Goal: Information Seeking & Learning: Learn about a topic

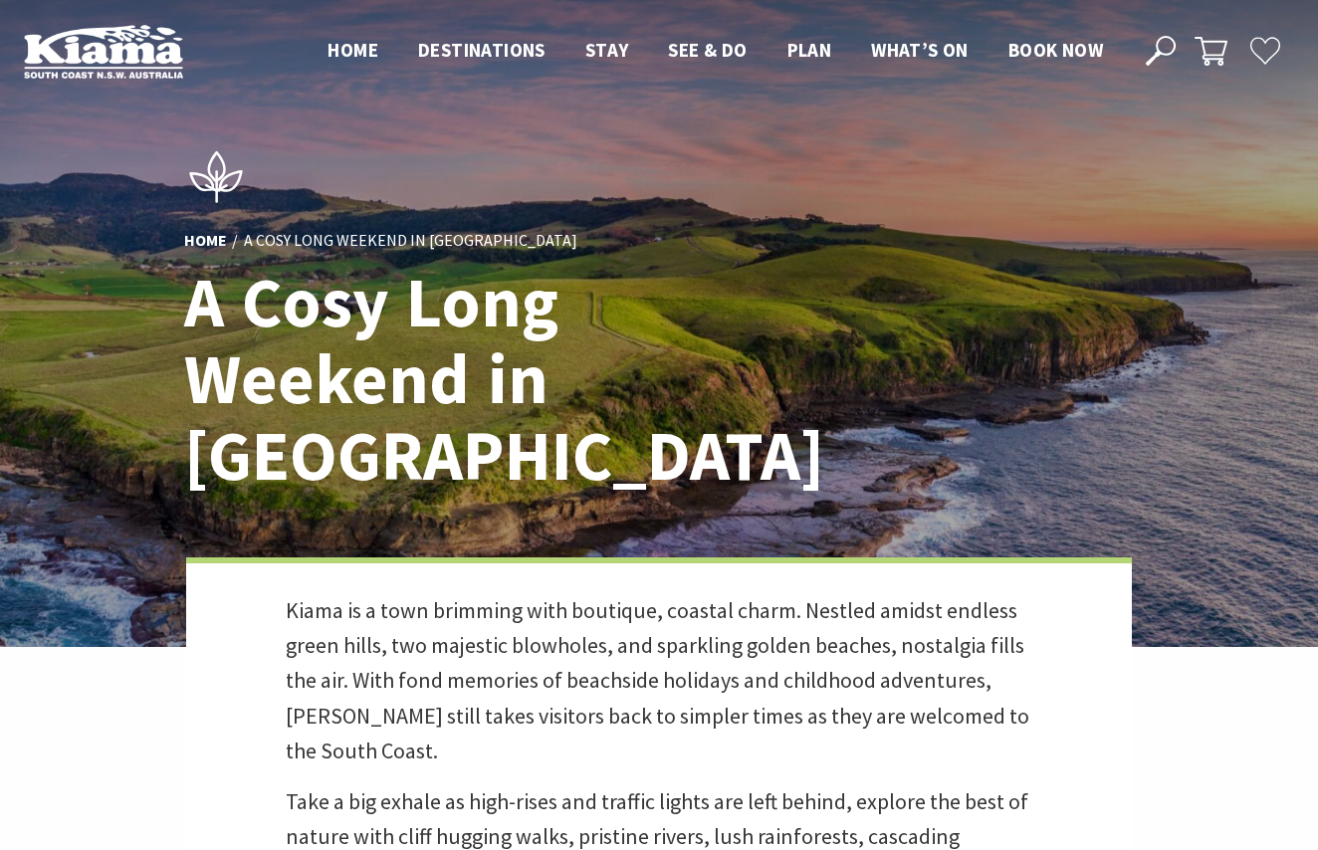
scroll to position [878, 1342]
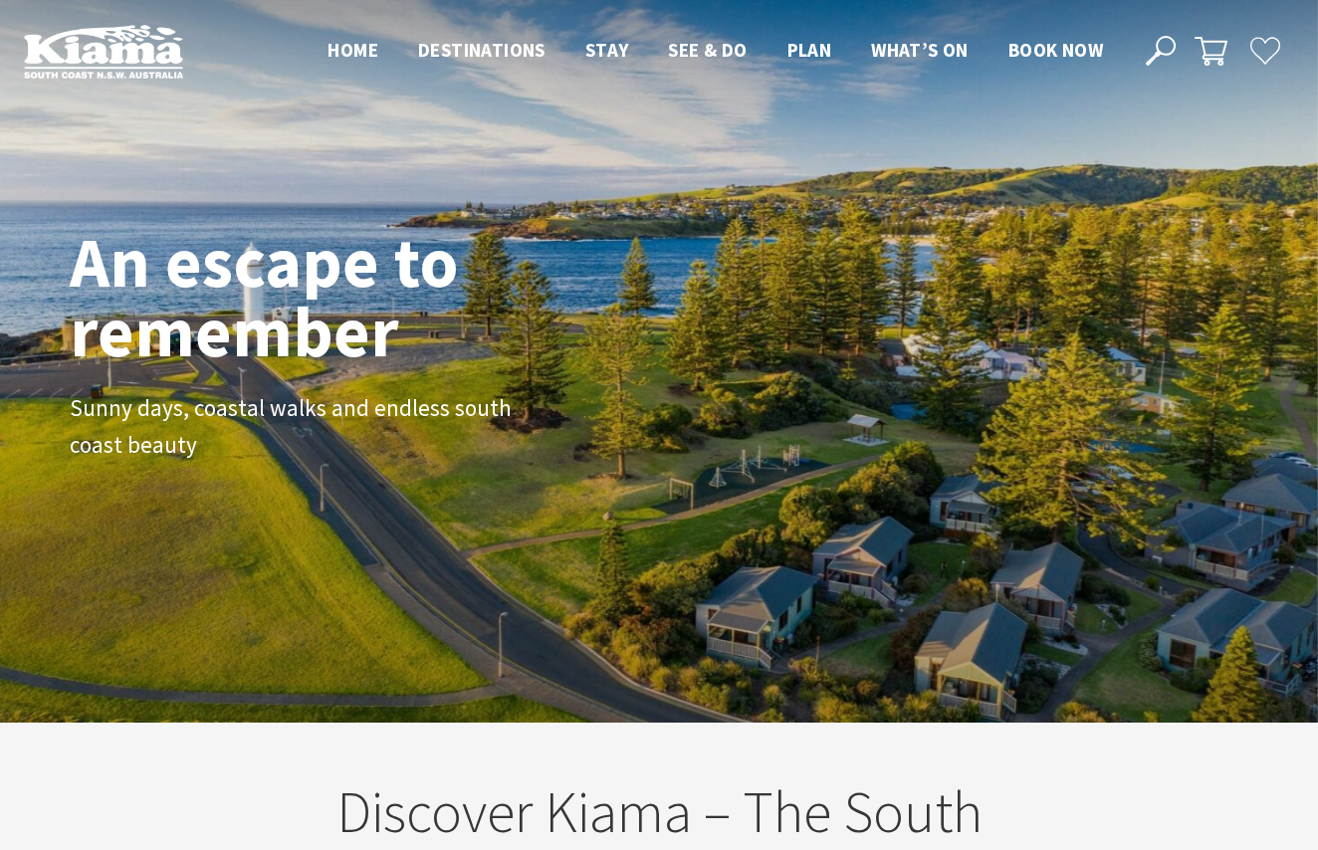
scroll to position [3, 0]
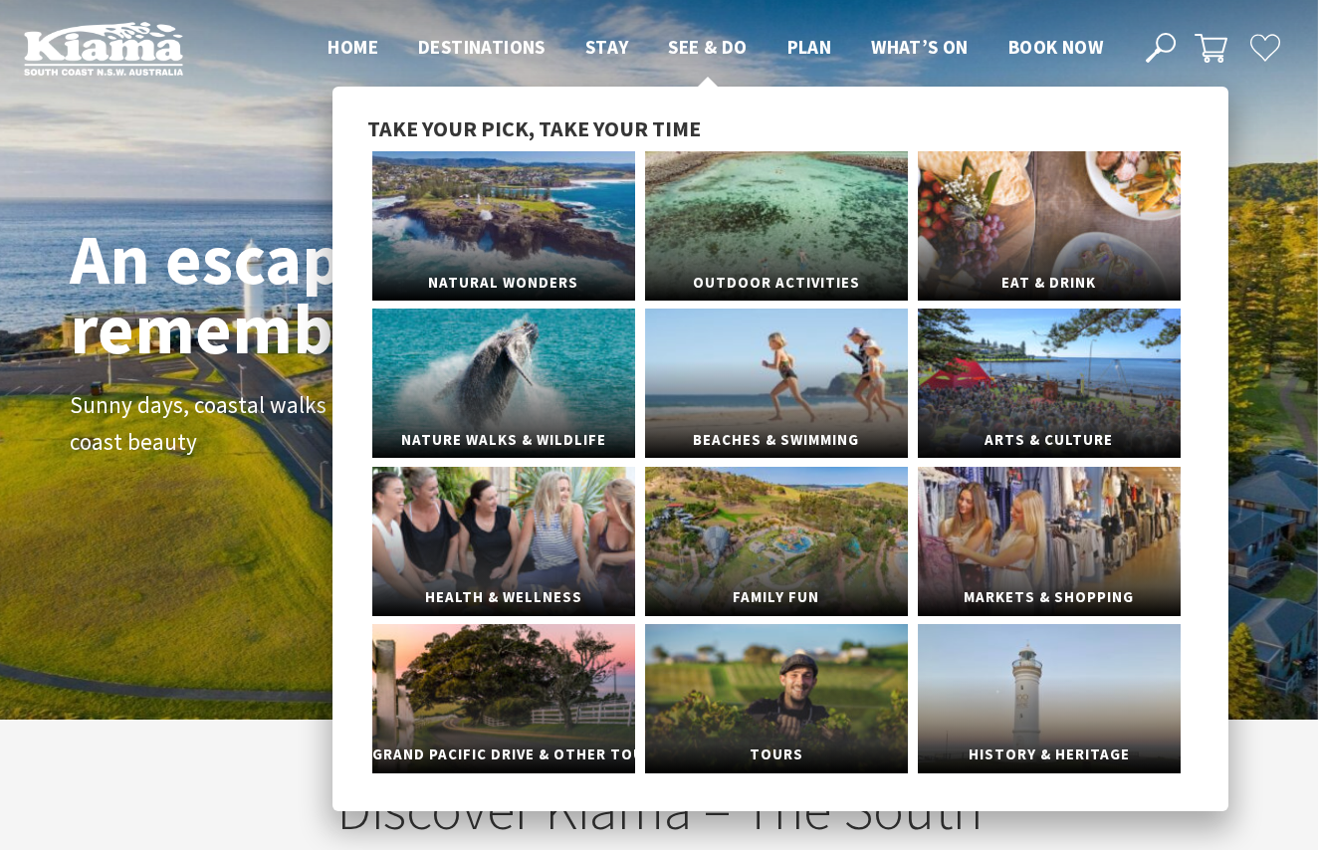
click at [688, 46] on span "See & Do" at bounding box center [707, 47] width 79 height 24
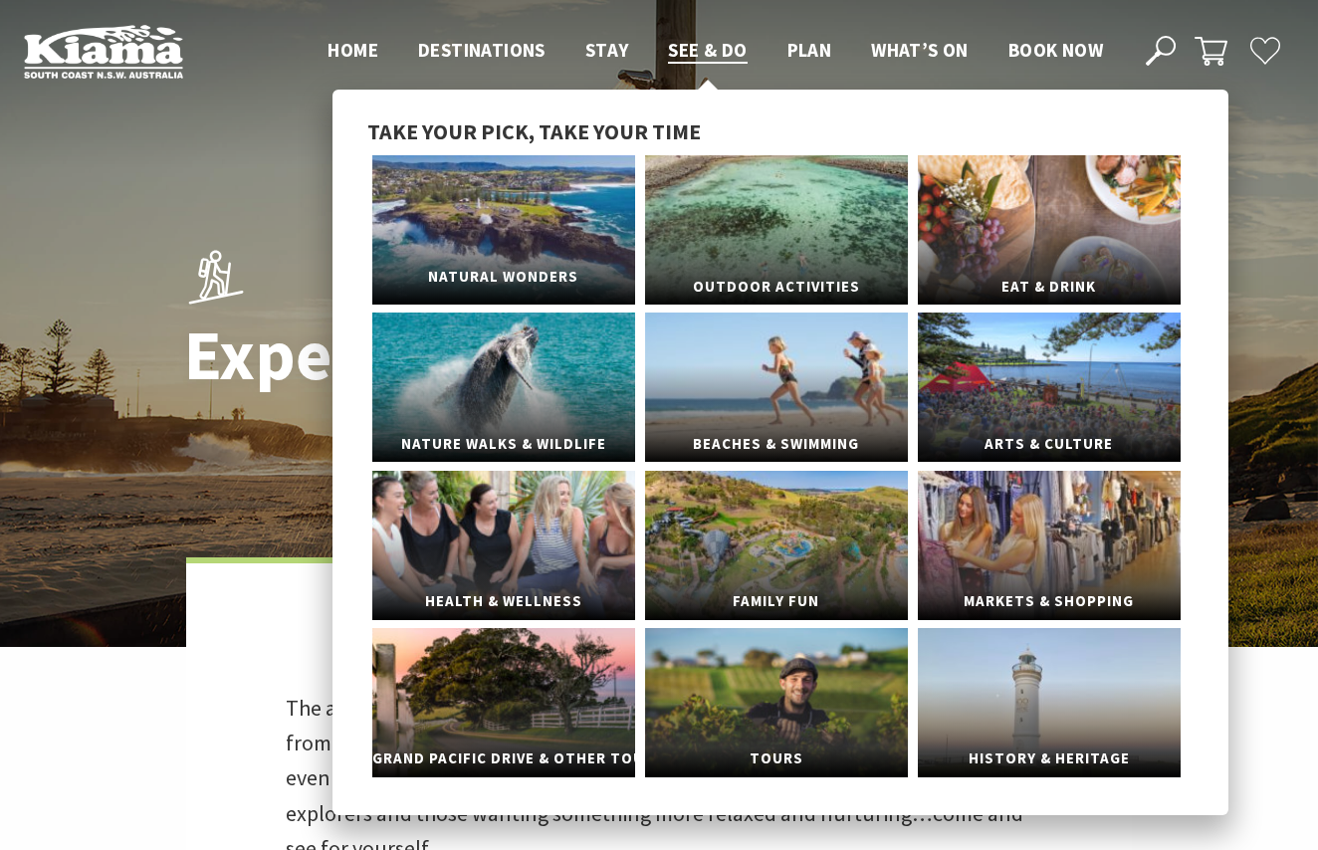
click at [534, 251] on link "Natural Wonders" at bounding box center [503, 229] width 263 height 149
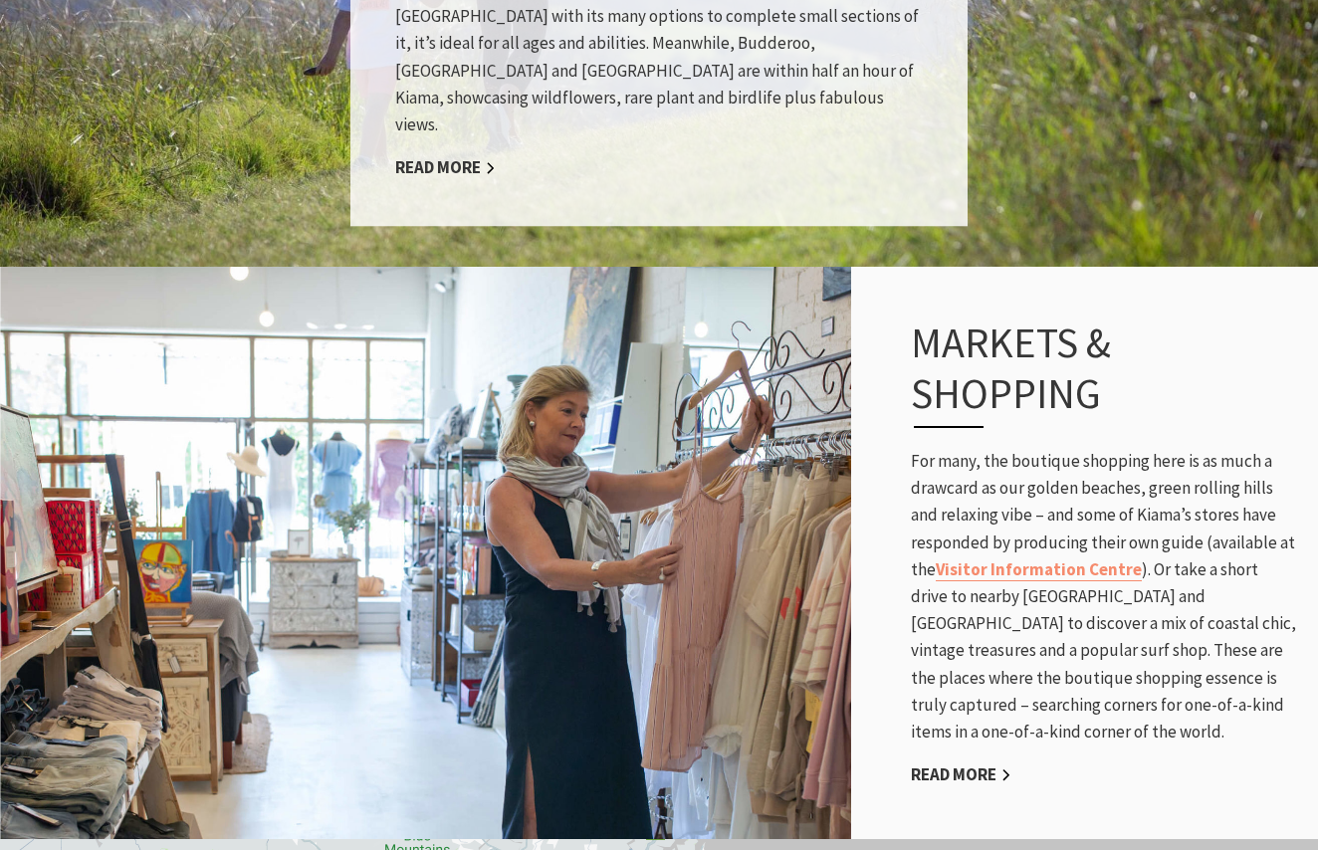
scroll to position [3101, 0]
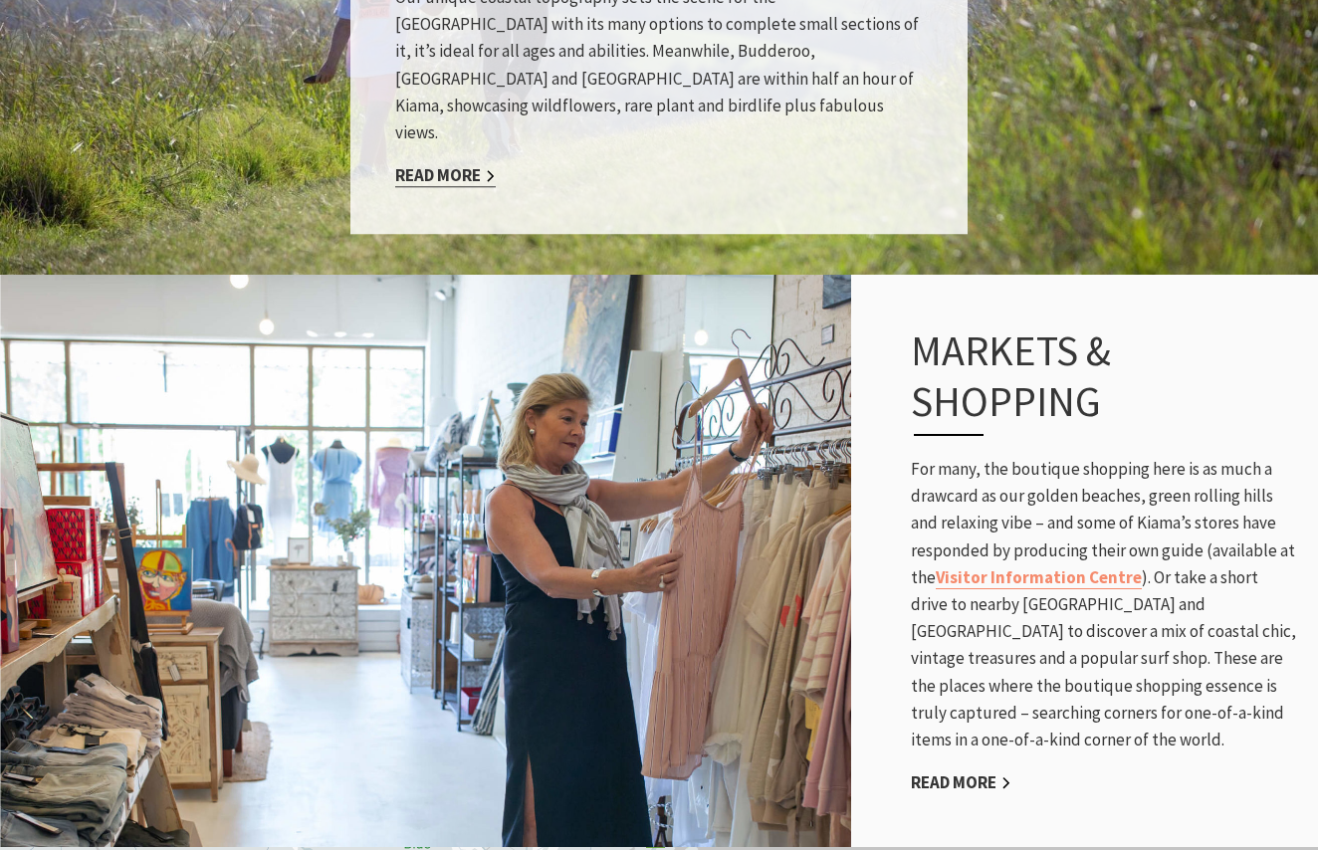
click at [427, 170] on link "Read More" at bounding box center [445, 175] width 101 height 23
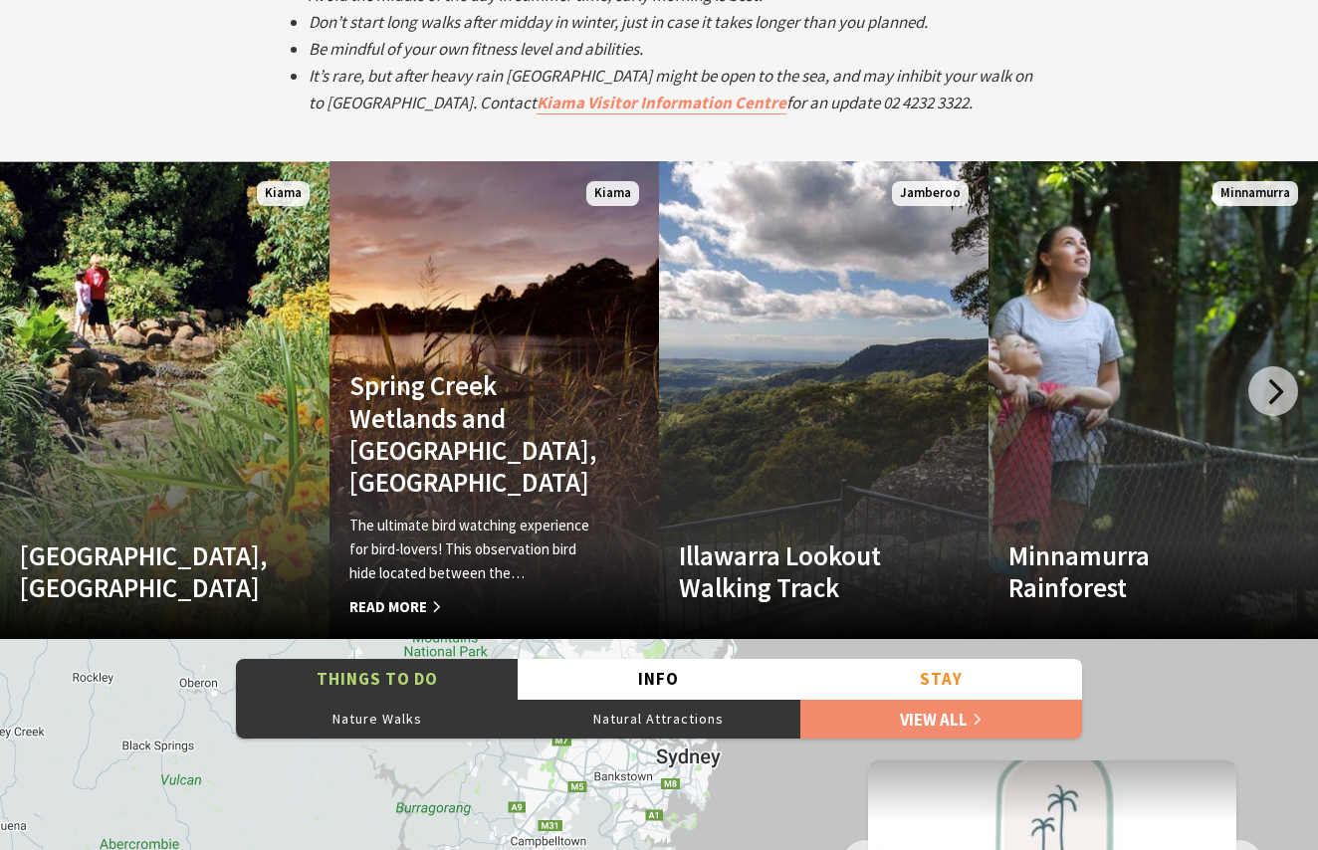
scroll to position [3754, 0]
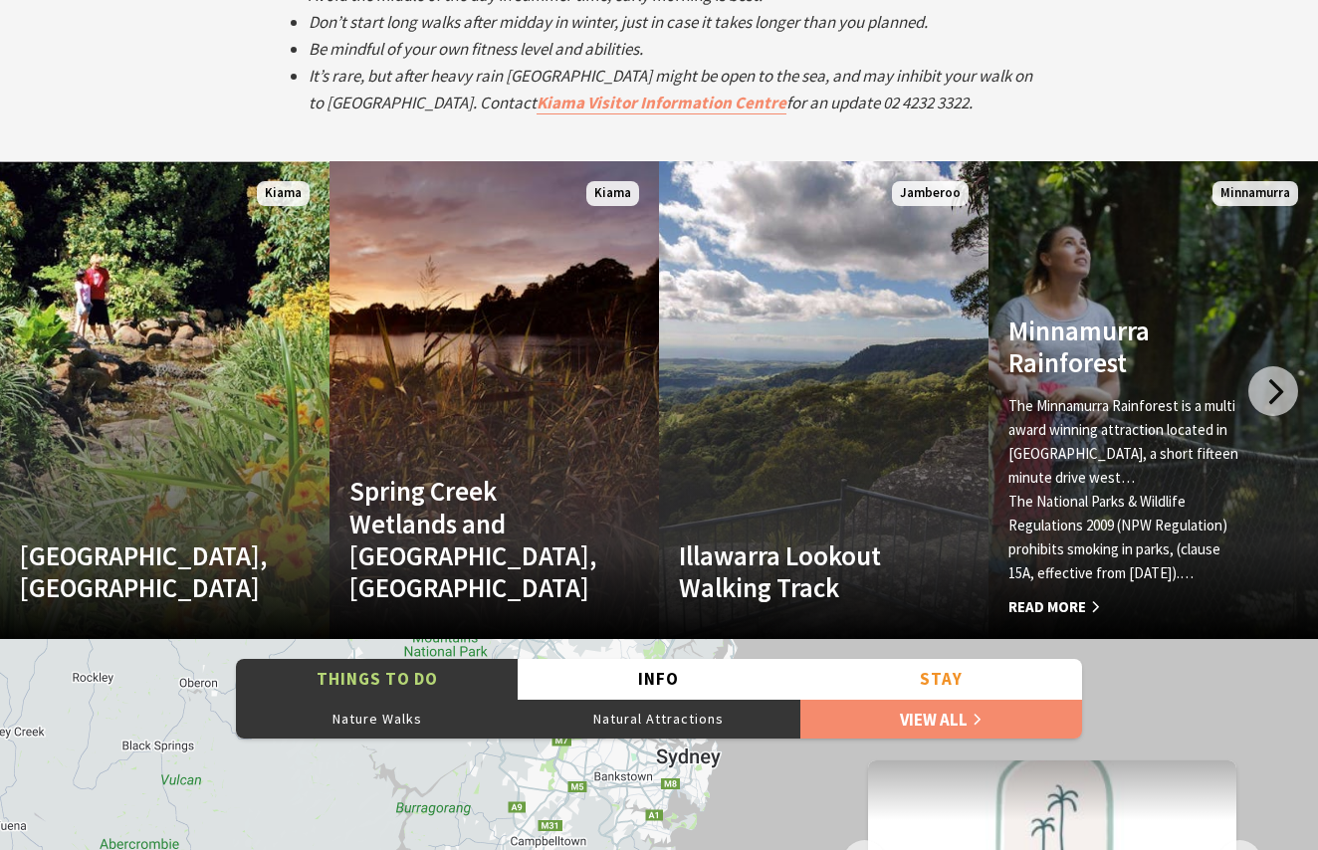
click at [1044, 397] on p "The Minnamurra Rainforest is a multi award winning attraction located in Budder…" at bounding box center [1128, 442] width 240 height 96
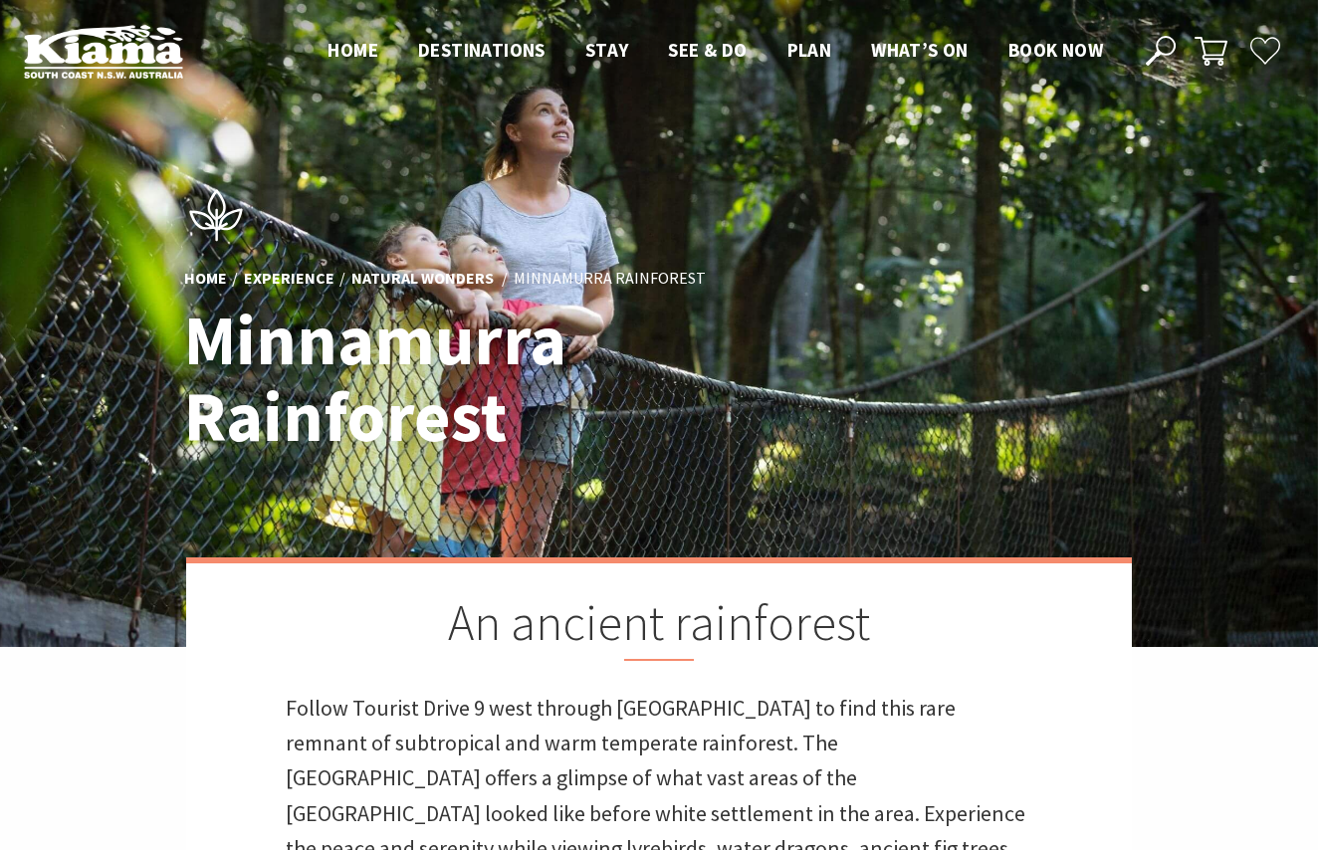
click at [664, 375] on h1 "Minnamurra Rainforest" at bounding box center [465, 379] width 562 height 153
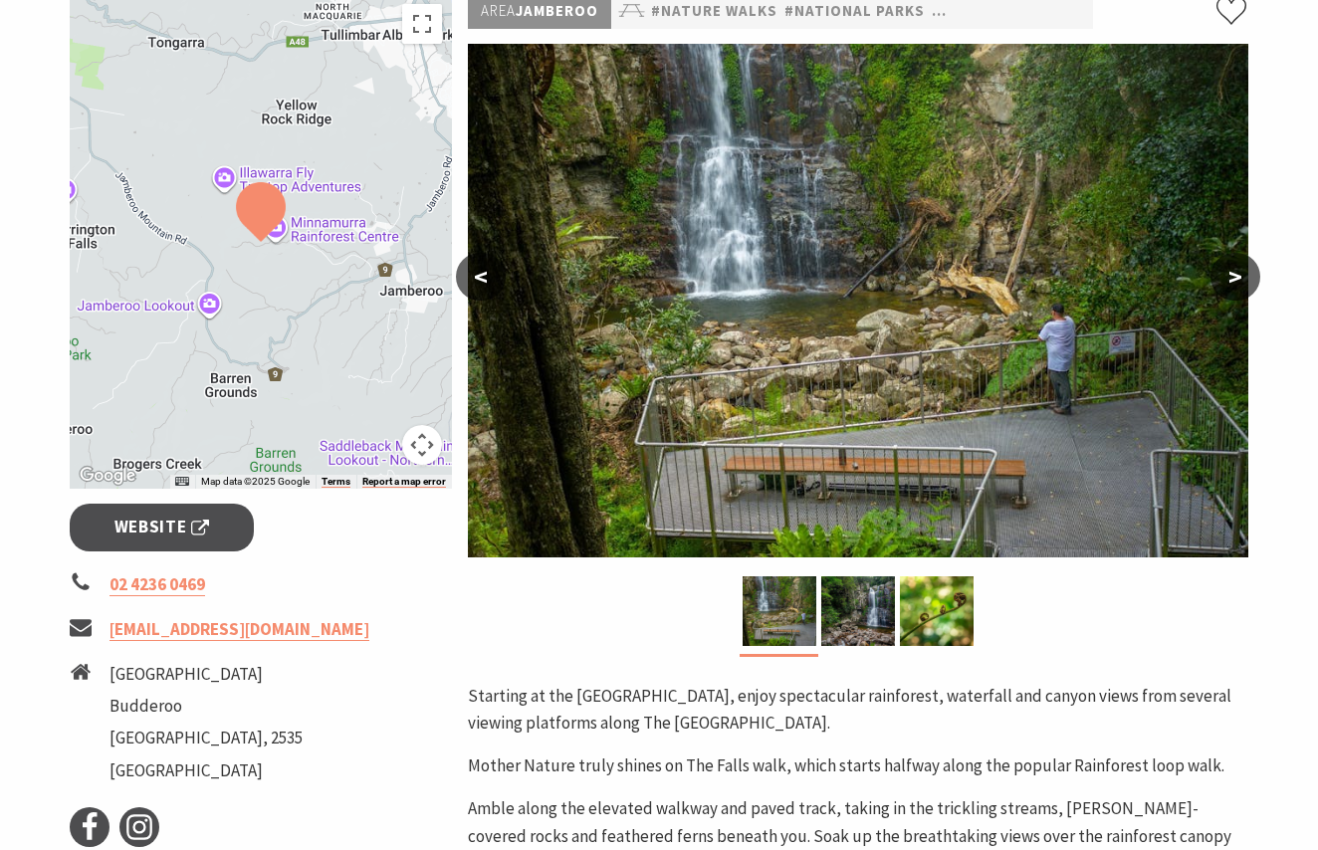
scroll to position [230, 0]
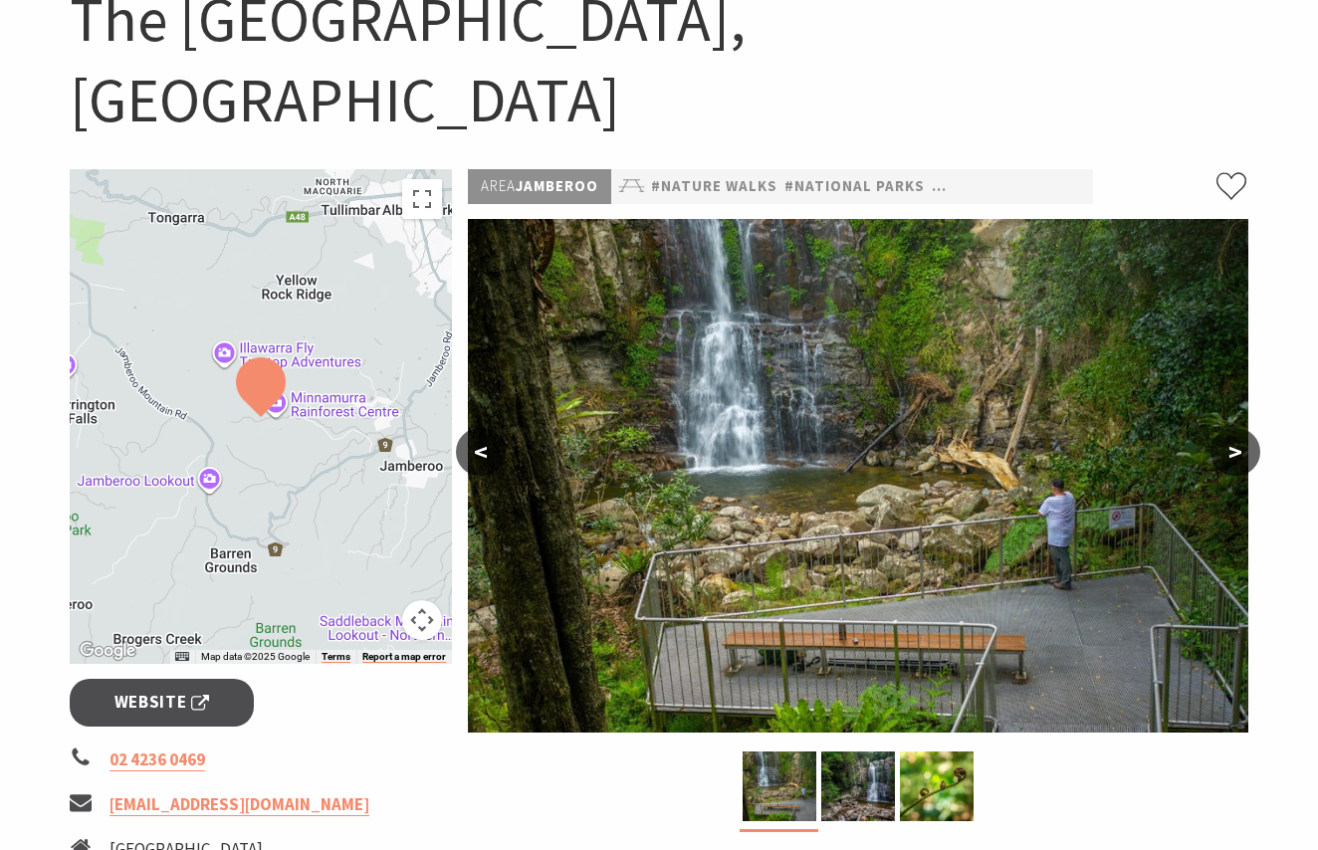
click at [1245, 428] on button ">" at bounding box center [1235, 452] width 50 height 48
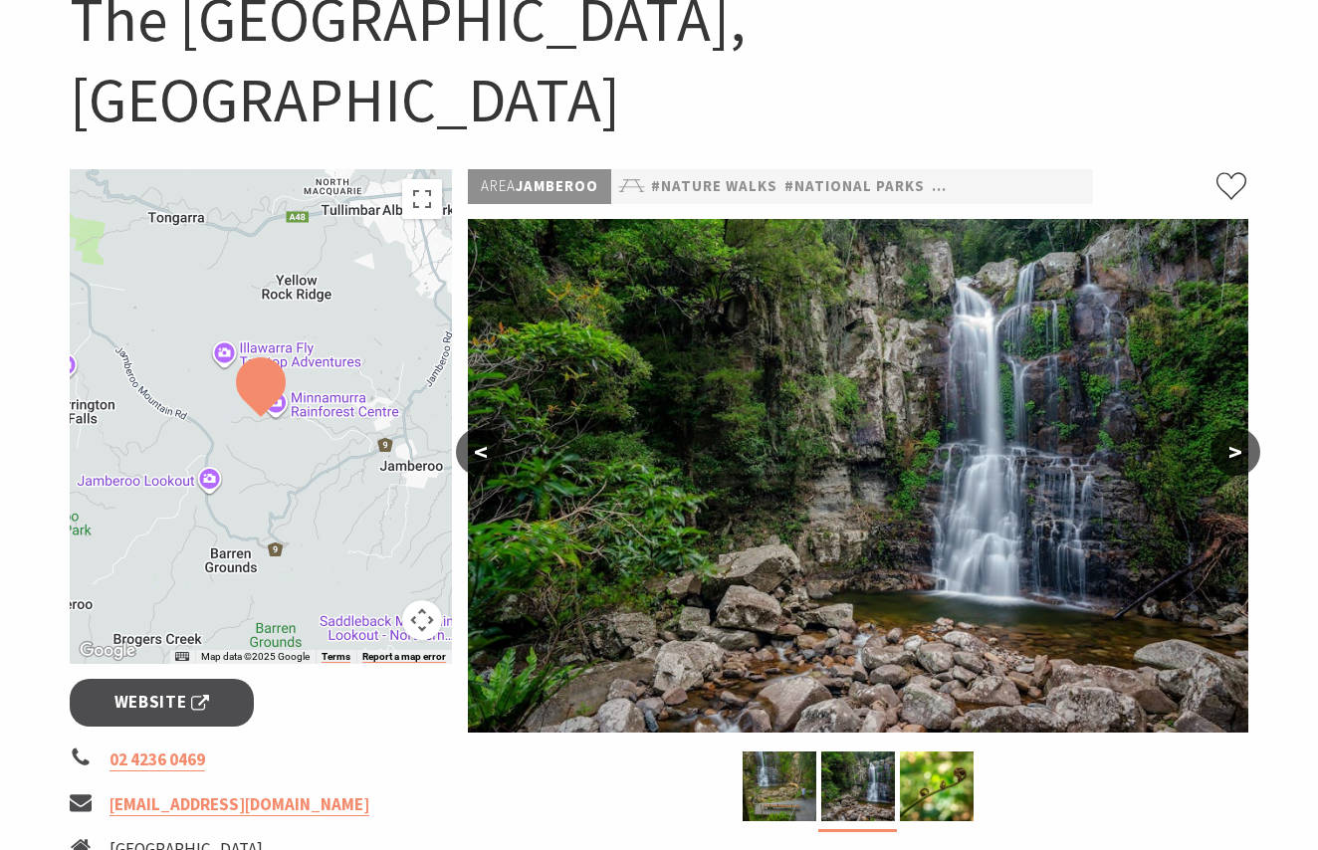
click at [1245, 428] on button ">" at bounding box center [1235, 452] width 50 height 48
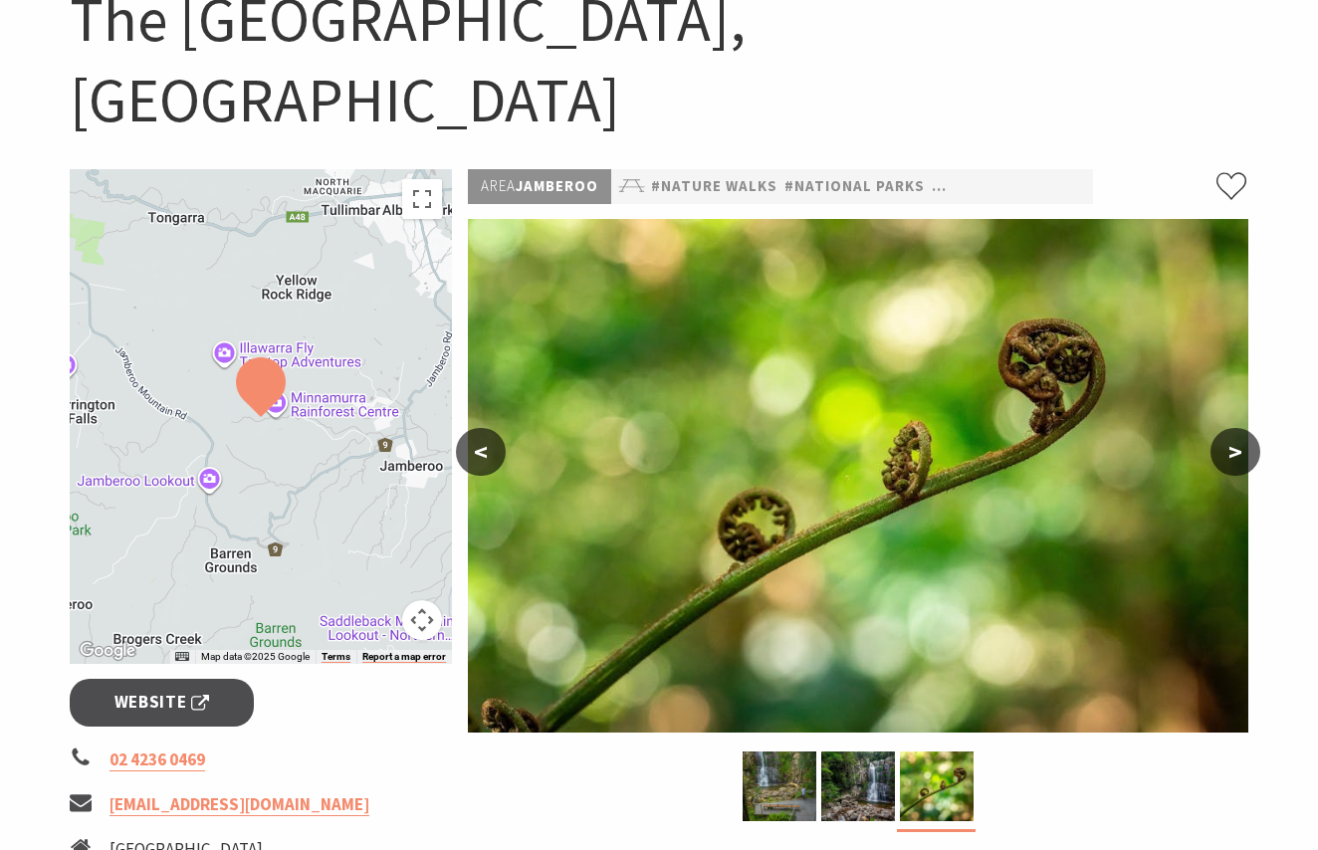
click at [1245, 428] on button ">" at bounding box center [1235, 452] width 50 height 48
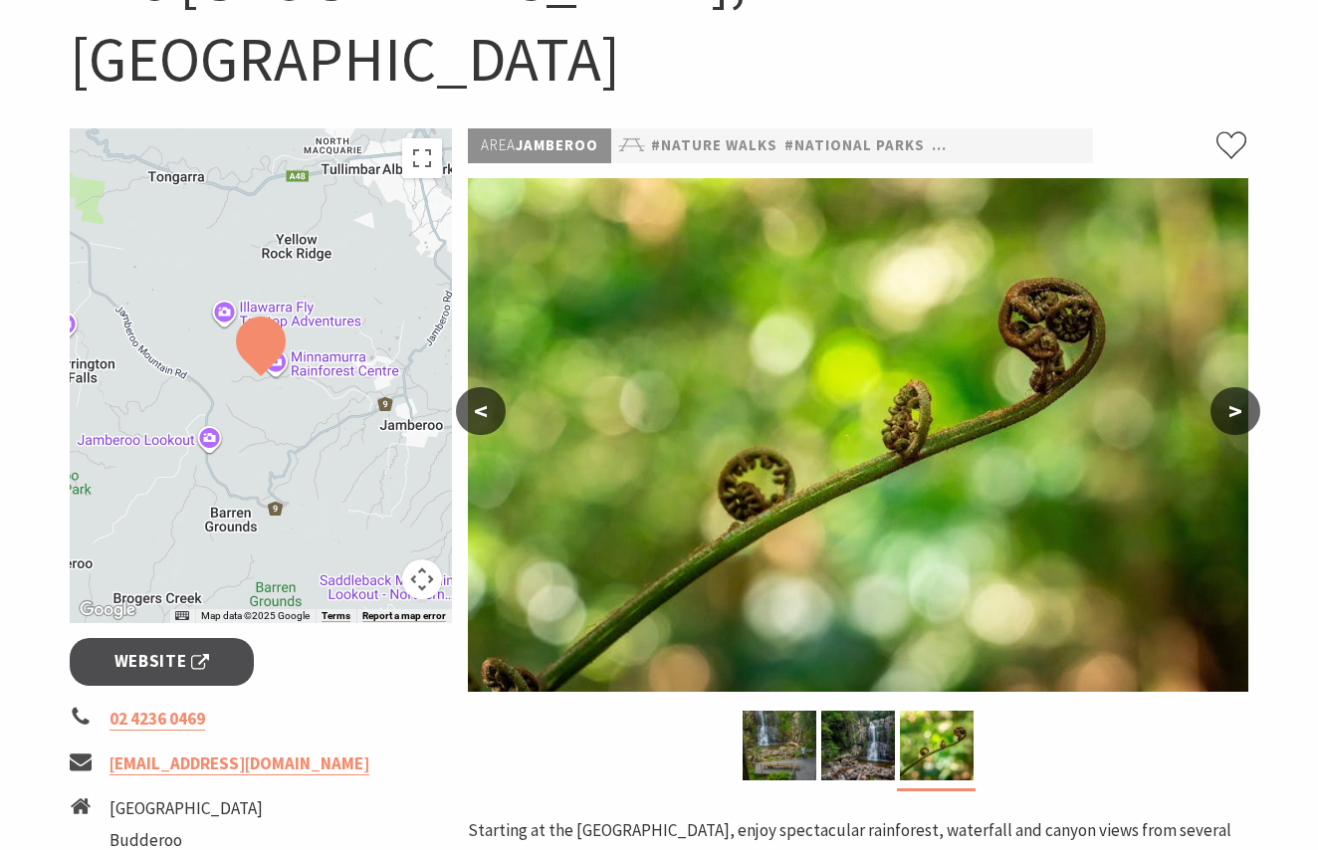
scroll to position [268, 0]
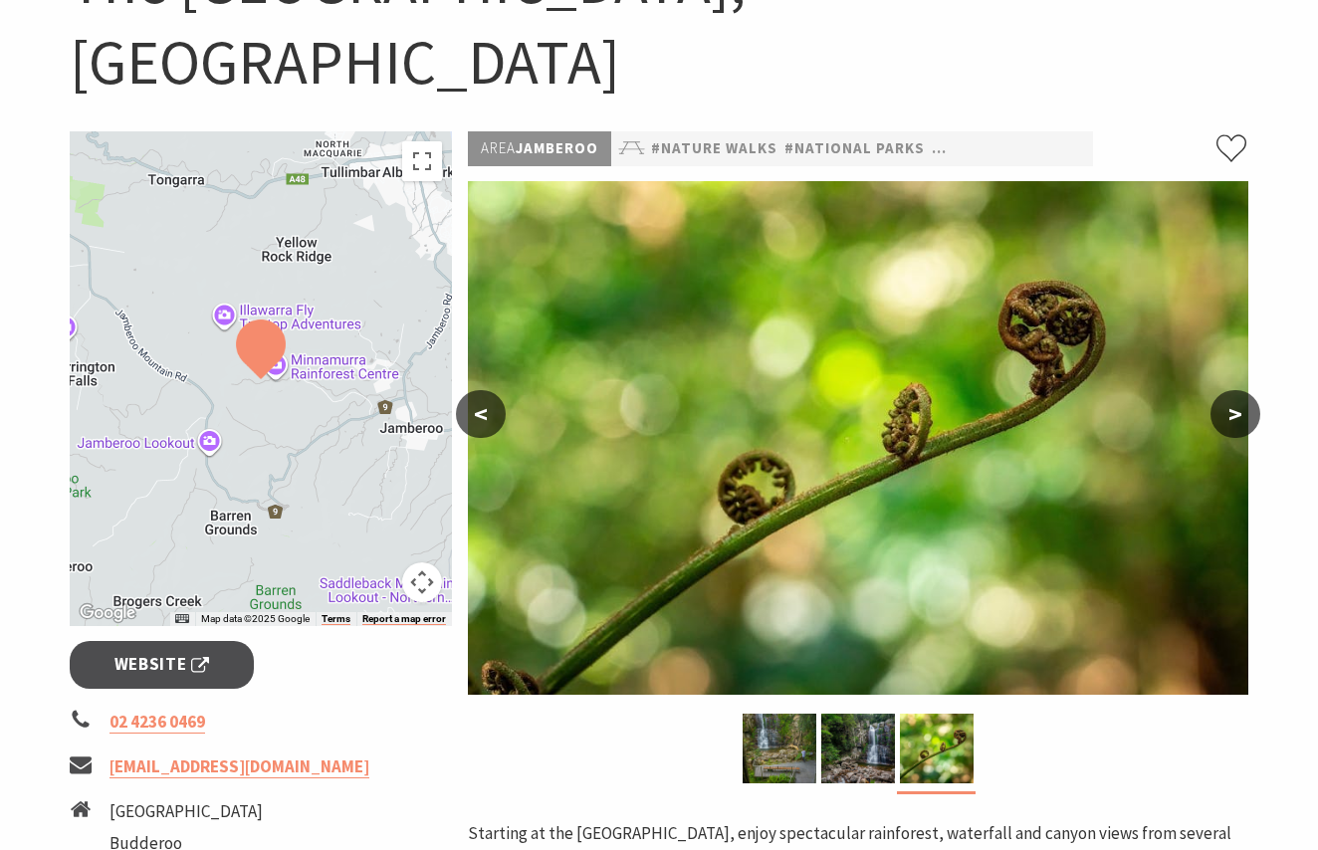
click at [1251, 390] on button ">" at bounding box center [1235, 414] width 50 height 48
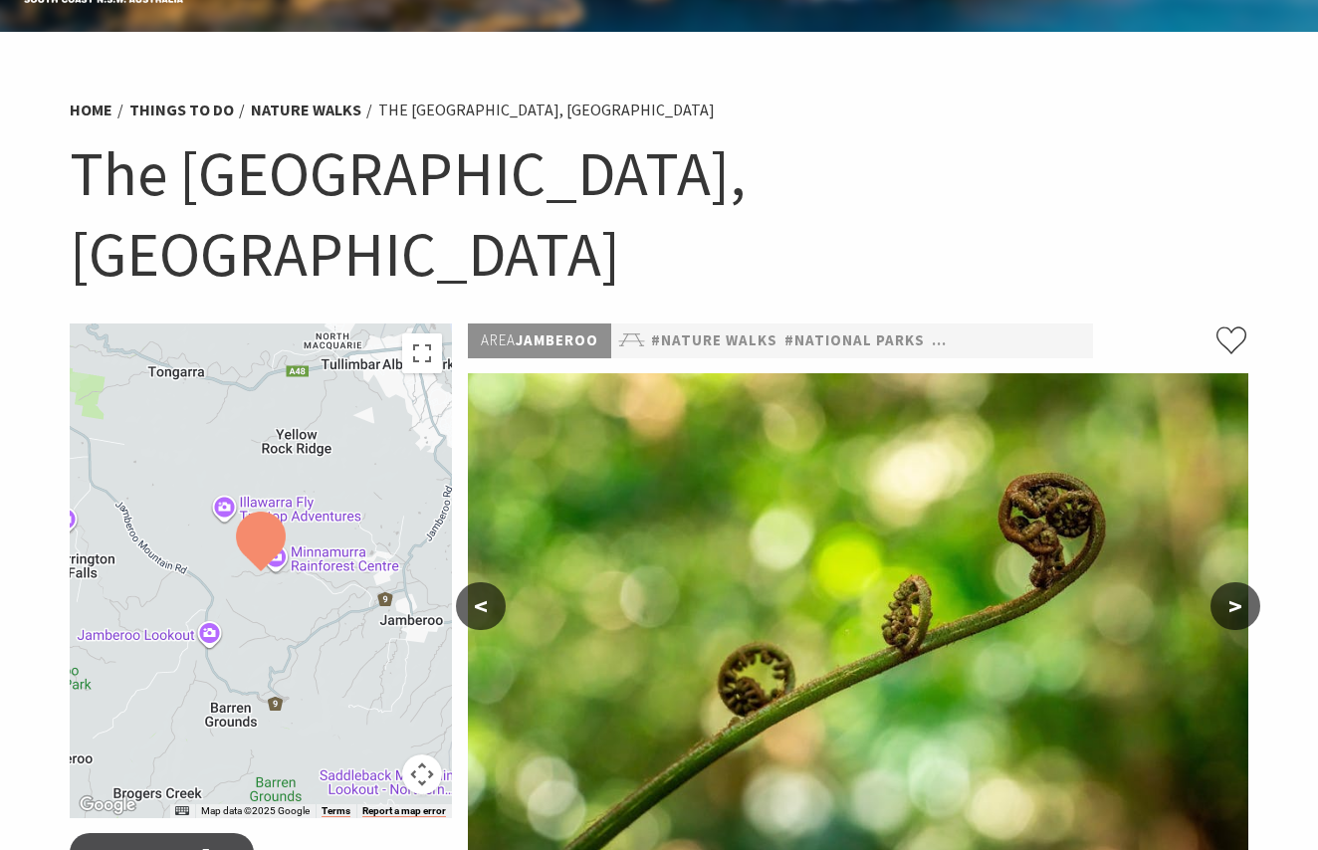
scroll to position [0, 0]
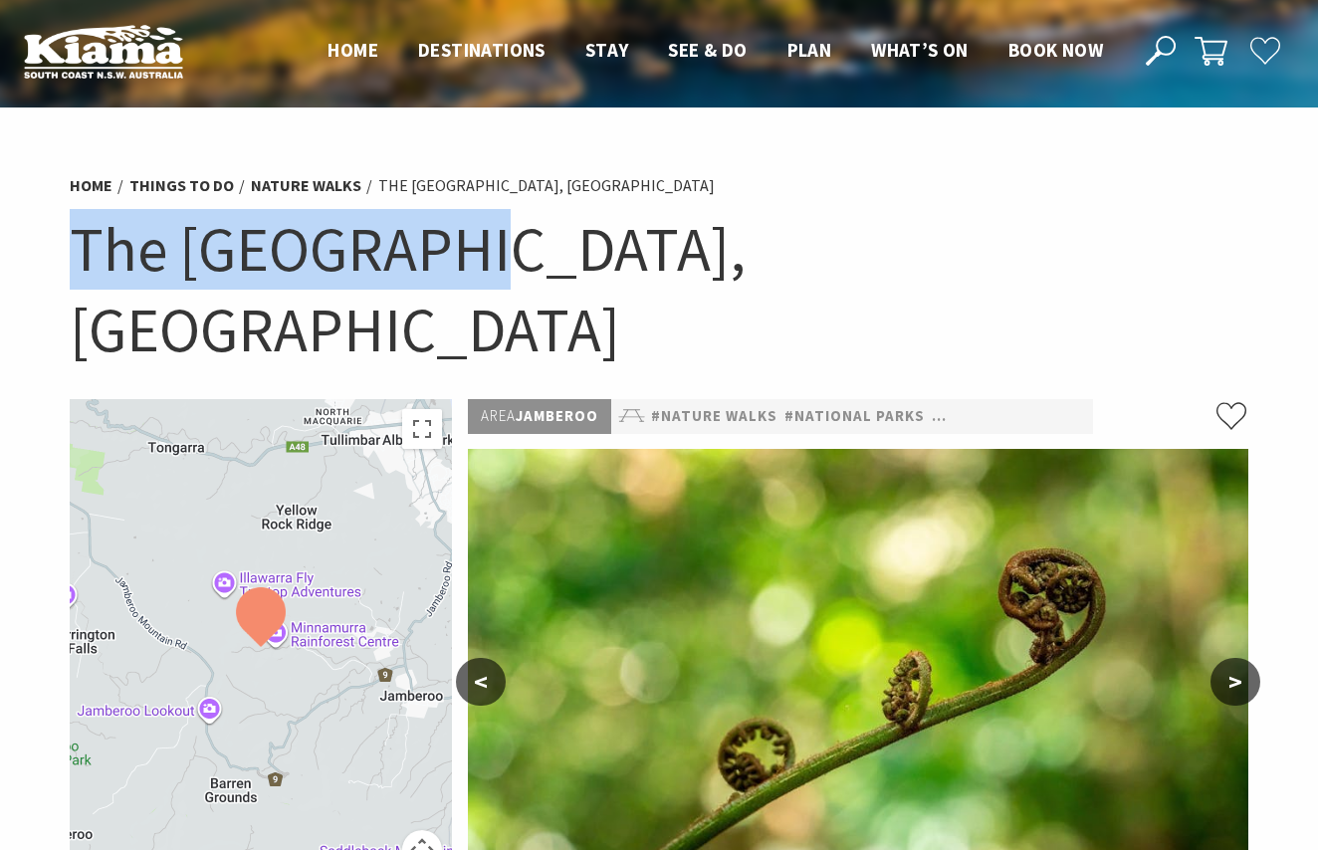
drag, startPoint x: 62, startPoint y: 249, endPoint x: 427, endPoint y: 273, distance: 366.0
click at [427, 273] on div "Home Things To Do Nature Walks The [GEOGRAPHIC_DATA], [GEOGRAPHIC_DATA] The [GE…" at bounding box center [659, 280] width 1194 height 237
copy h1 "The Falls Walk"
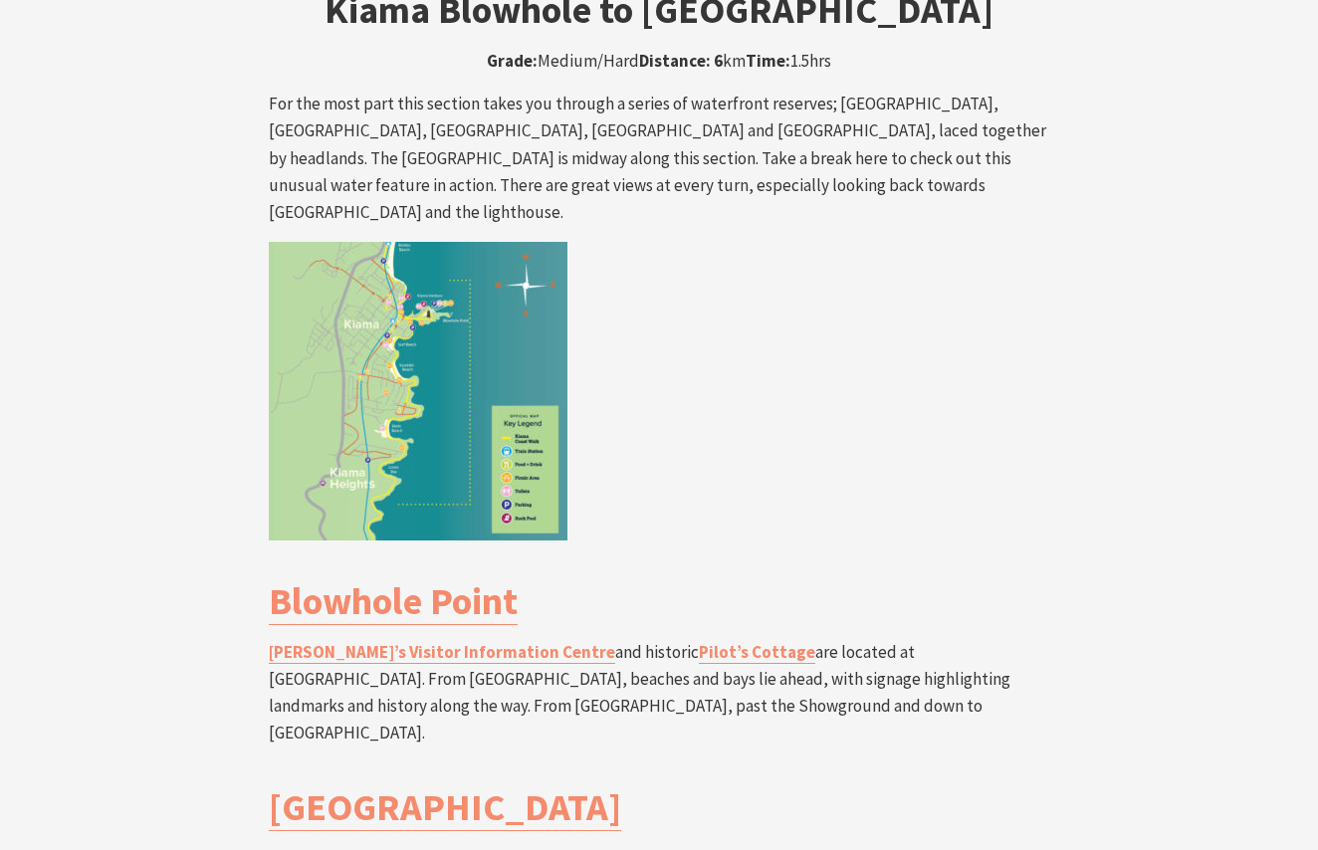
scroll to position [3551, 0]
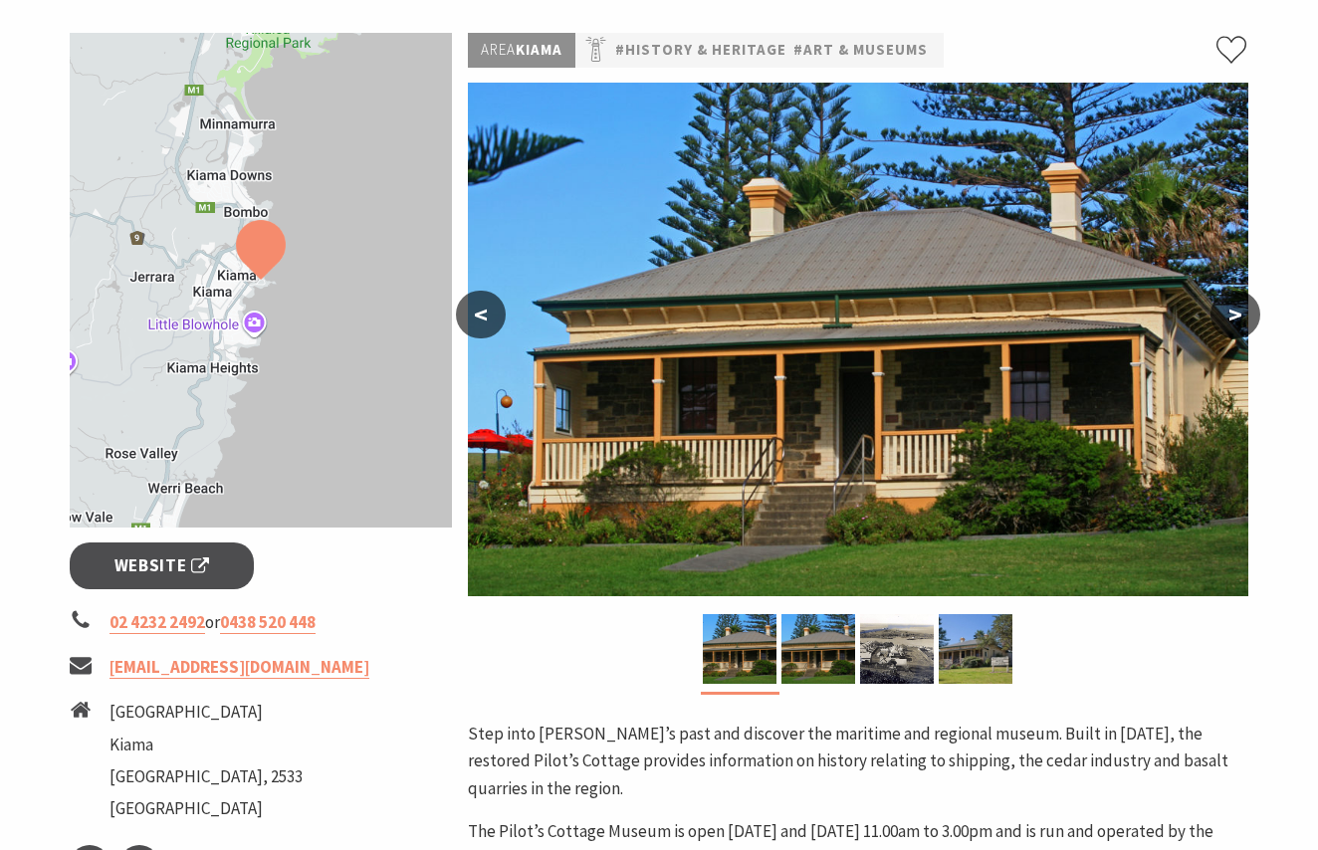
scroll to position [291, 0]
